Goal: Download file/media

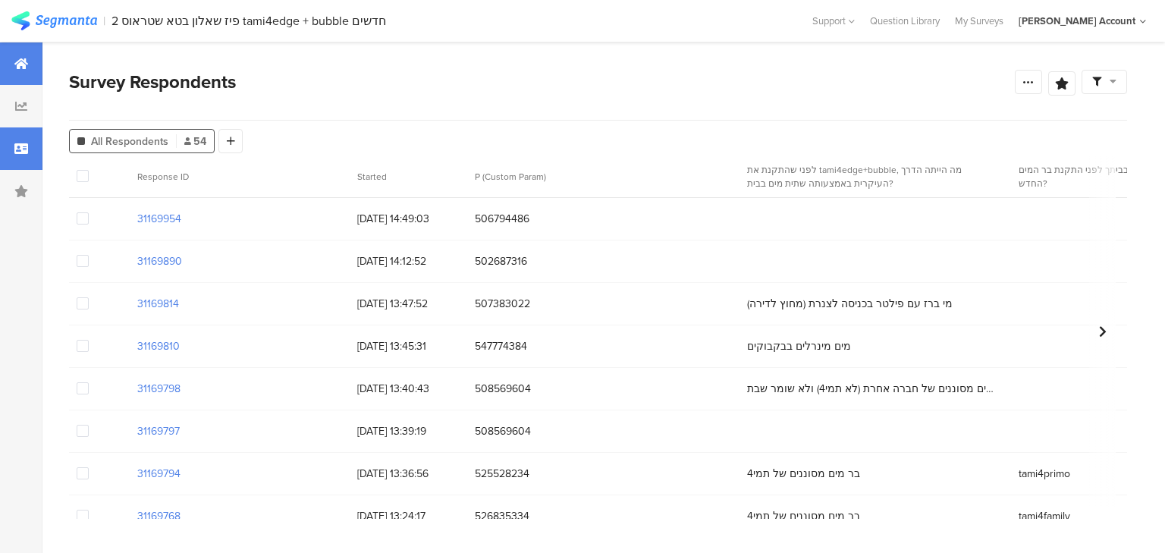
click at [21, 55] on div at bounding box center [21, 63] width 42 height 42
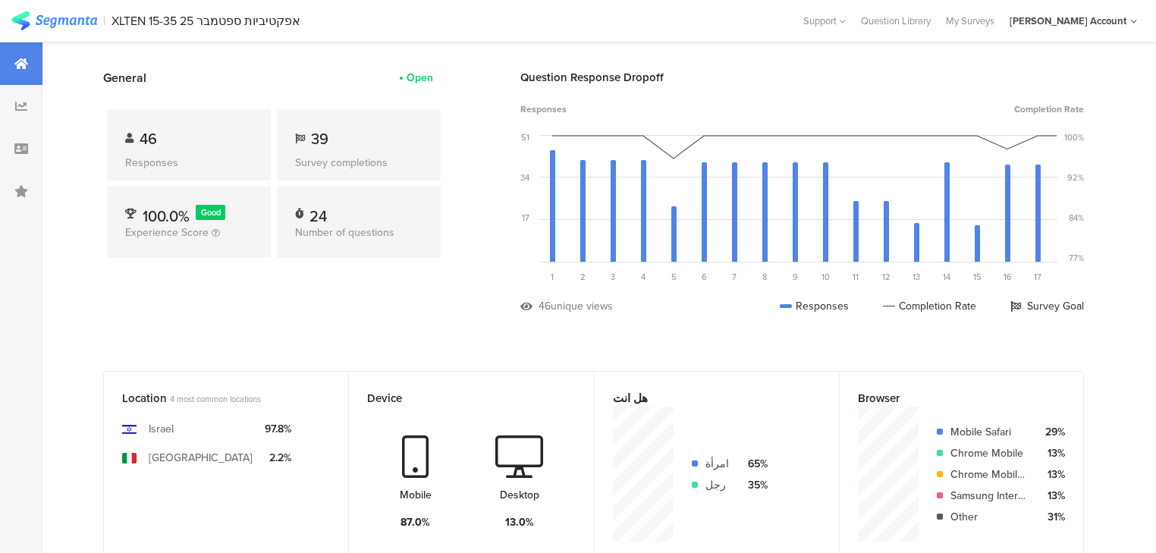
scroll to position [61, 0]
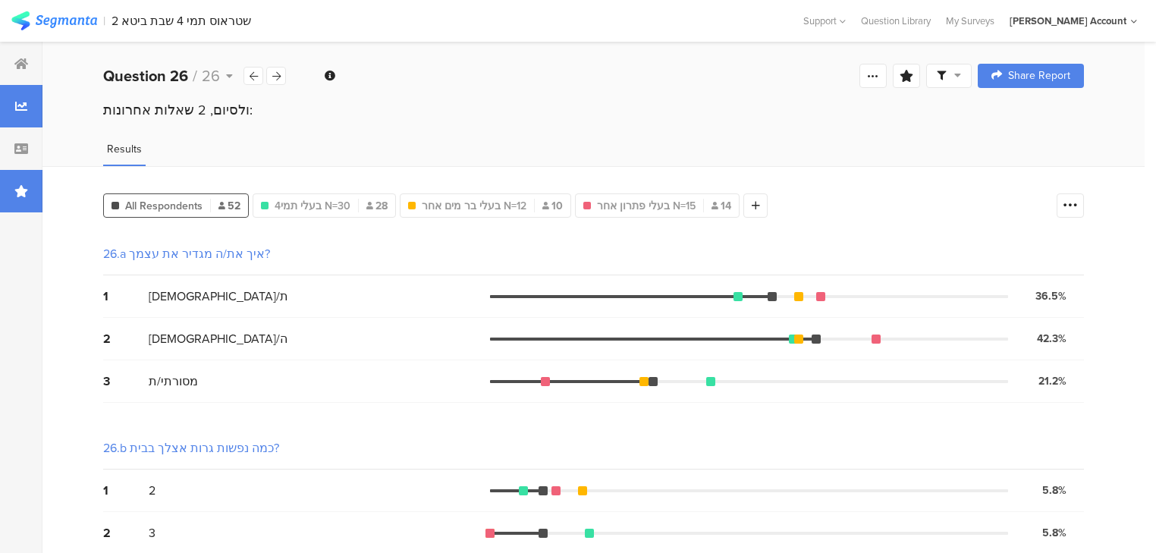
click at [3, 199] on div at bounding box center [21, 191] width 42 height 42
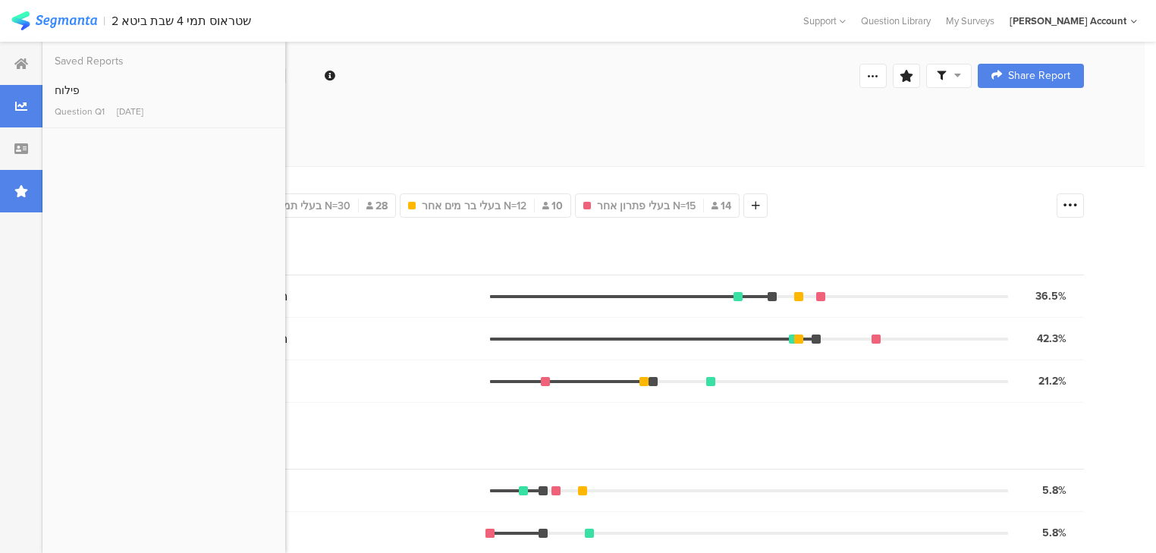
click at [4, 199] on div at bounding box center [21, 191] width 42 height 42
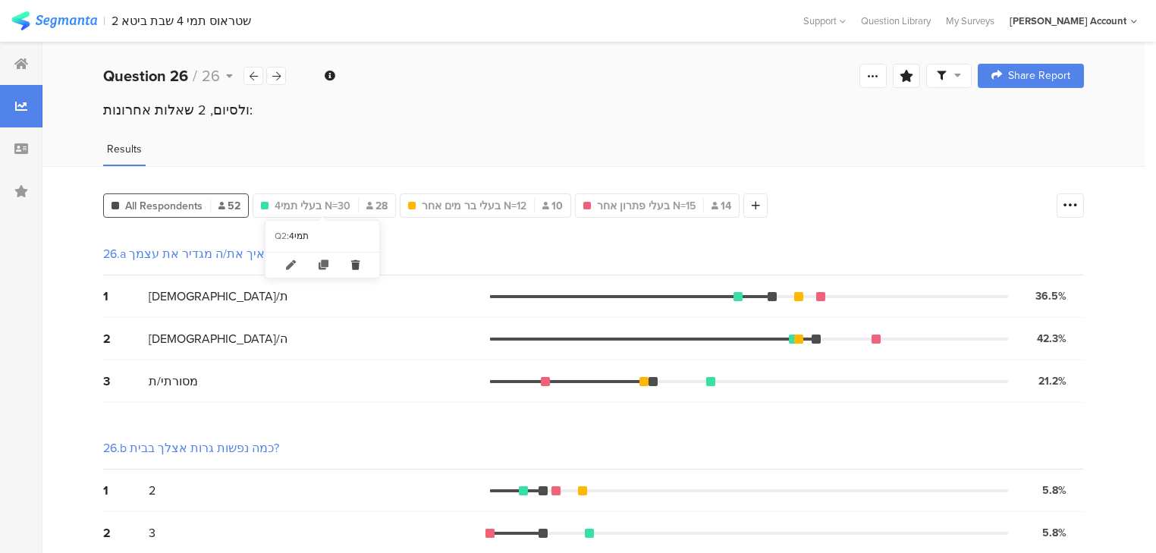
click at [359, 265] on icon at bounding box center [355, 265] width 31 height 25
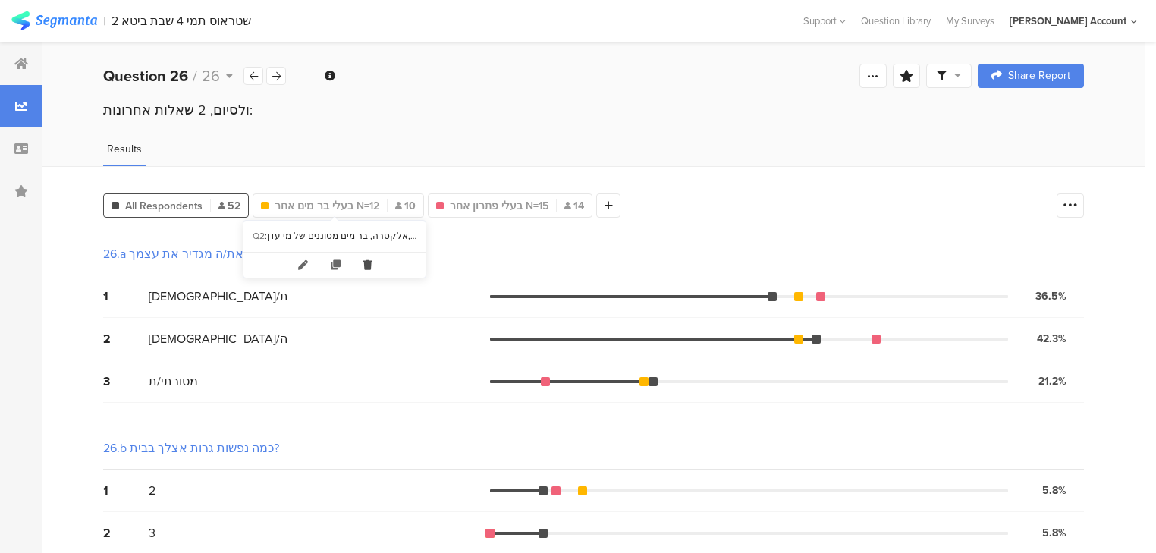
click at [369, 264] on icon at bounding box center [367, 265] width 31 height 25
click at [363, 259] on icon at bounding box center [364, 265] width 31 height 25
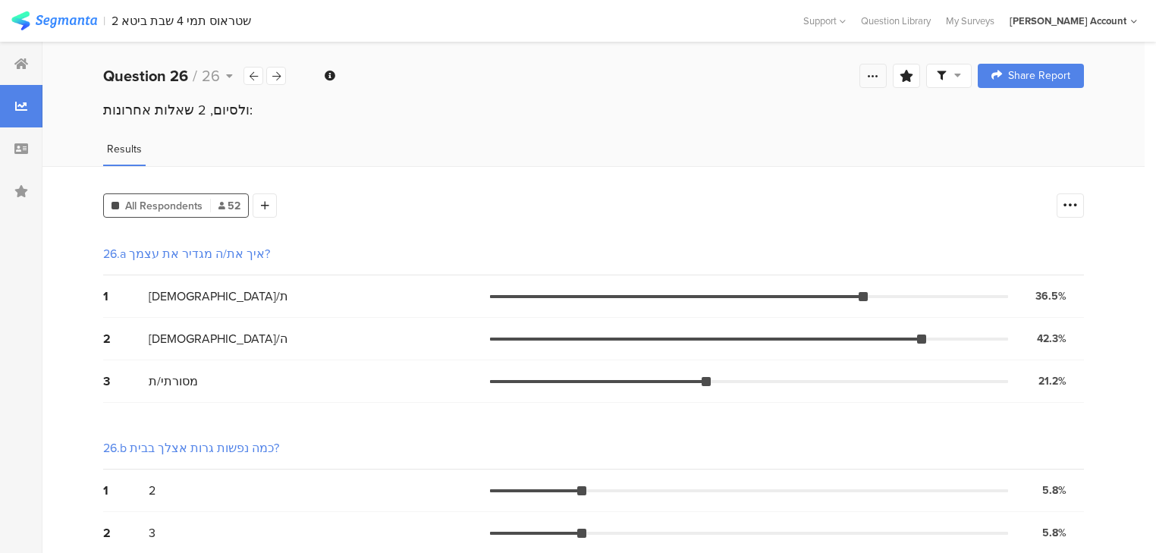
click at [877, 76] on icon at bounding box center [873, 76] width 12 height 12
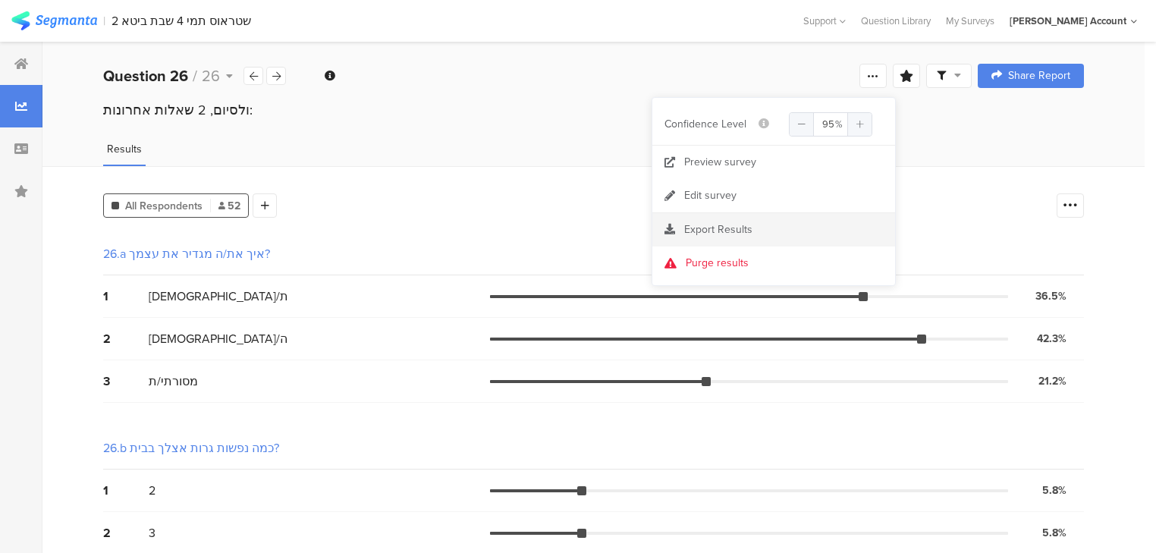
click at [719, 230] on span "Export Results" at bounding box center [718, 229] width 68 height 16
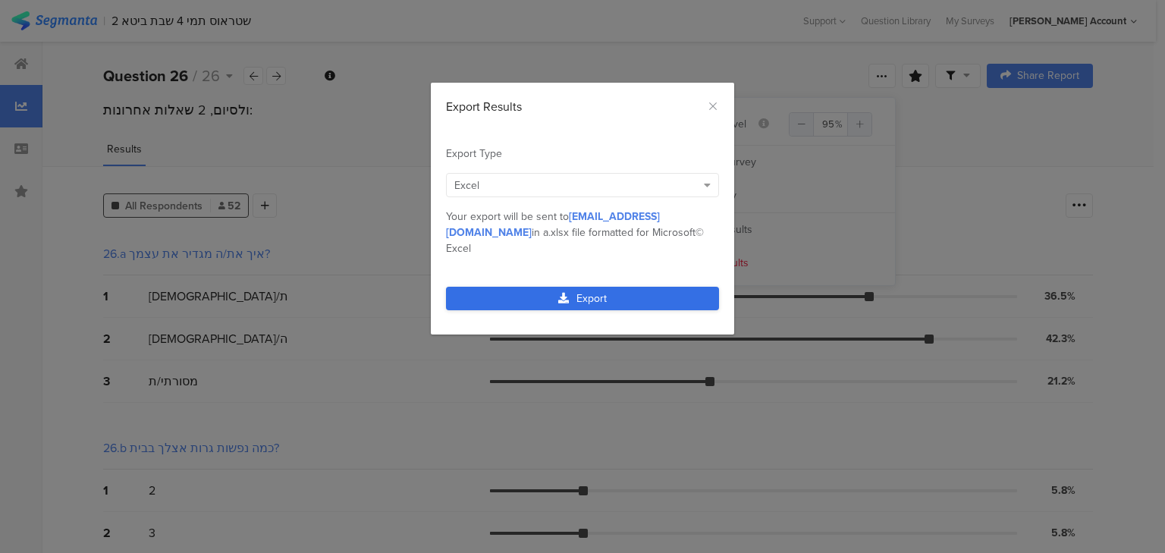
click at [582, 287] on link "Export" at bounding box center [582, 299] width 273 height 24
